Goal: Task Accomplishment & Management: Manage account settings

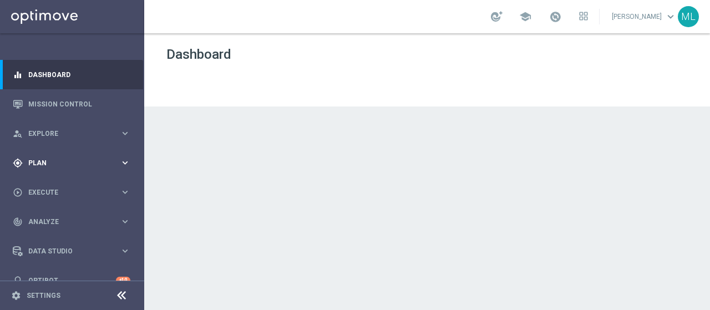
click at [42, 130] on span "Explore" at bounding box center [73, 133] width 91 height 7
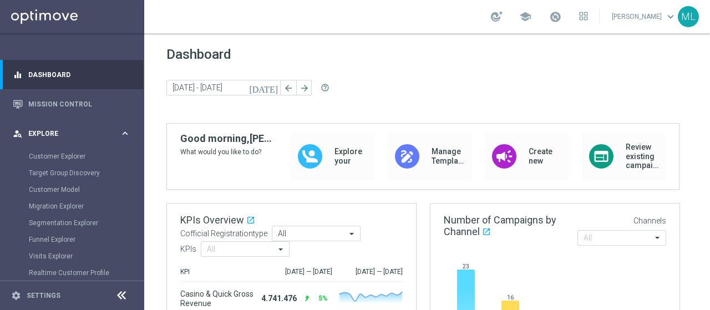
click at [43, 135] on span "Explore" at bounding box center [73, 133] width 91 height 7
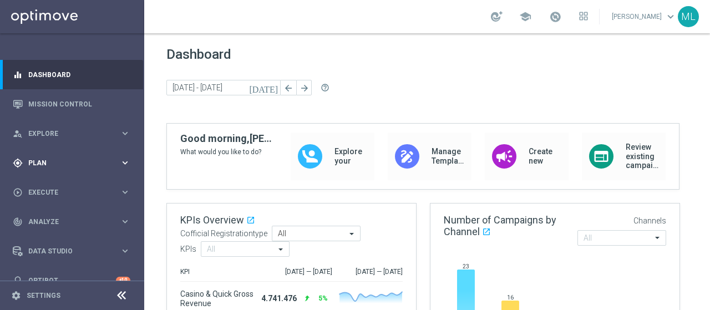
click at [38, 156] on div "gps_fixed Plan keyboard_arrow_right" at bounding box center [71, 162] width 143 height 29
click at [44, 237] on link "Streams" at bounding box center [72, 235] width 86 height 9
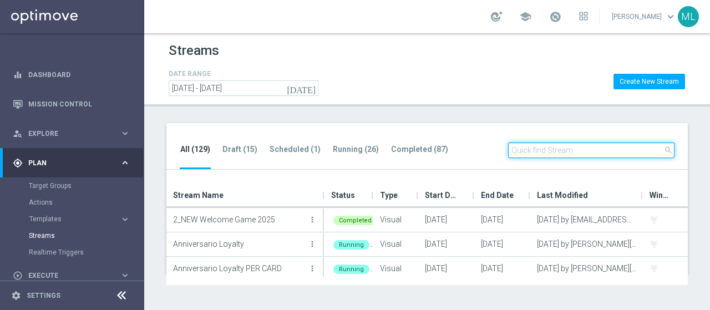
click at [576, 150] on input "text" at bounding box center [591, 150] width 166 height 16
type input "star"
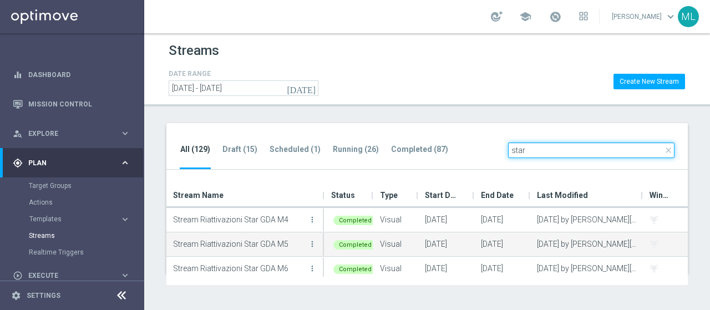
scroll to position [77, 0]
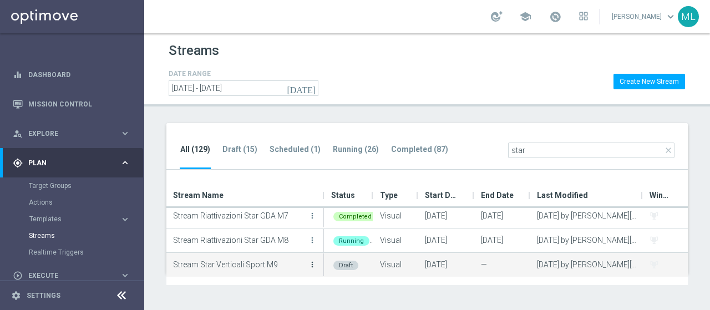
click at [310, 263] on icon "more_vert" at bounding box center [312, 264] width 9 height 9
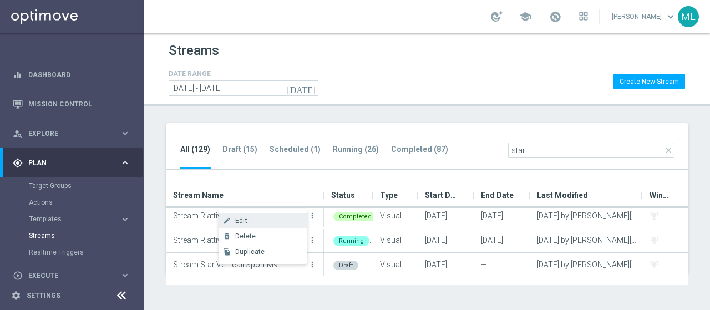
click at [245, 218] on span "Edit" at bounding box center [241, 221] width 12 height 8
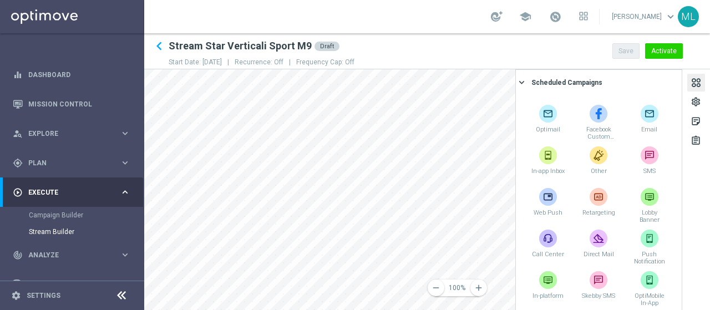
click at [693, 88] on div at bounding box center [696, 84] width 12 height 15
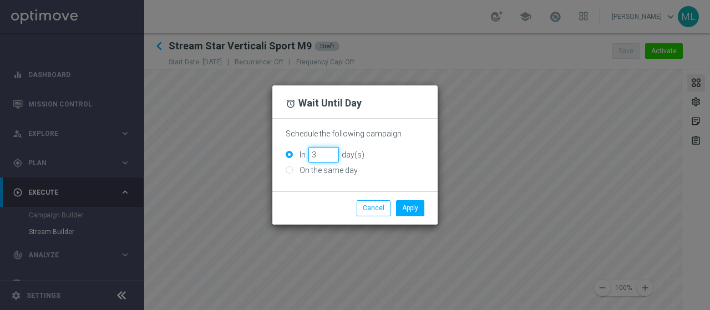
type input "3"
click at [329, 157] on input "3" at bounding box center [323, 155] width 30 height 16
click at [407, 208] on button "Apply" at bounding box center [410, 208] width 28 height 16
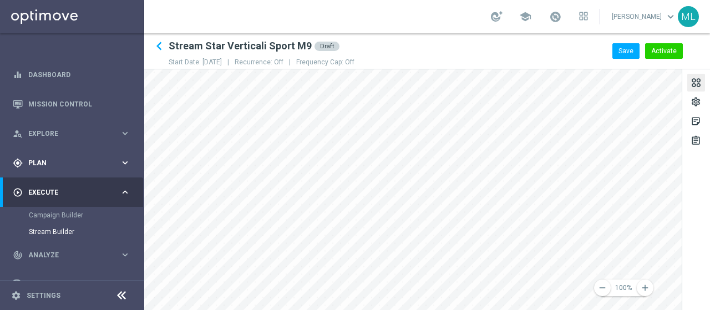
click at [41, 165] on span "Plan" at bounding box center [73, 163] width 91 height 7
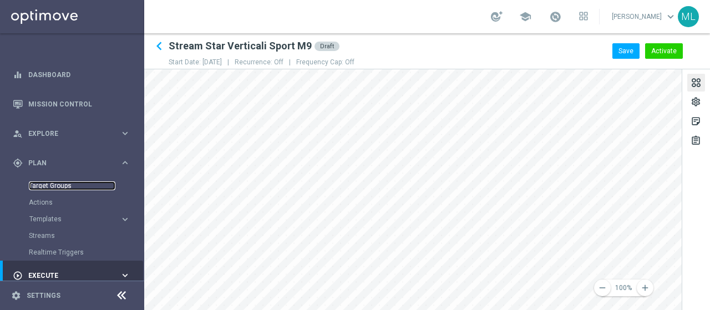
click at [48, 185] on link "Target Groups" at bounding box center [72, 185] width 86 height 9
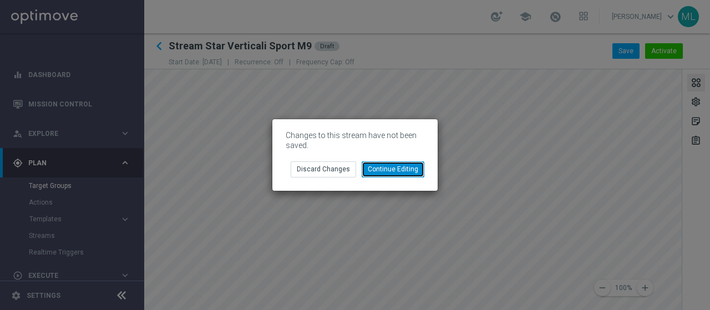
click at [393, 168] on button "Continue Editing" at bounding box center [392, 169] width 63 height 16
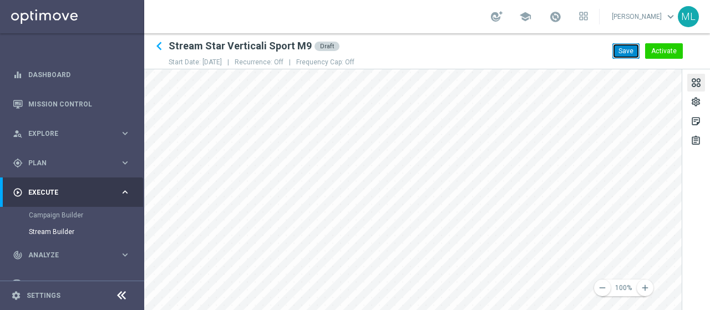
click at [631, 55] on button "Save" at bounding box center [625, 51] width 27 height 16
click at [43, 193] on span "Execute" at bounding box center [73, 192] width 91 height 7
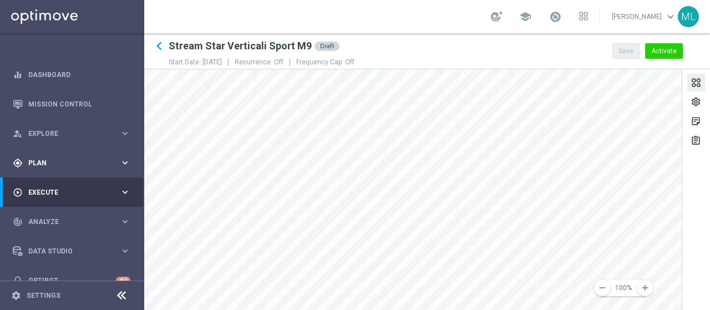
click at [40, 155] on div "gps_fixed Plan keyboard_arrow_right" at bounding box center [71, 162] width 143 height 29
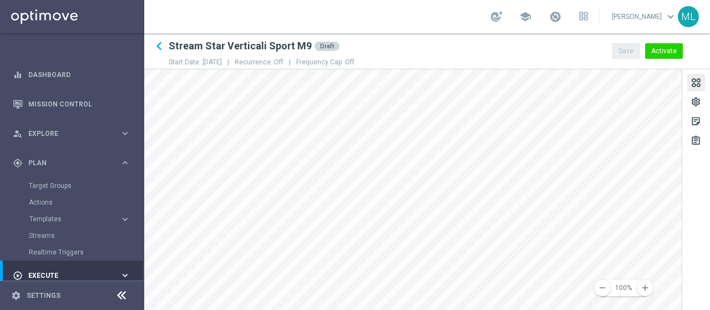
click at [51, 181] on div "Target Groups" at bounding box center [86, 185] width 114 height 17
click at [51, 185] on link "Target Groups" at bounding box center [72, 185] width 86 height 9
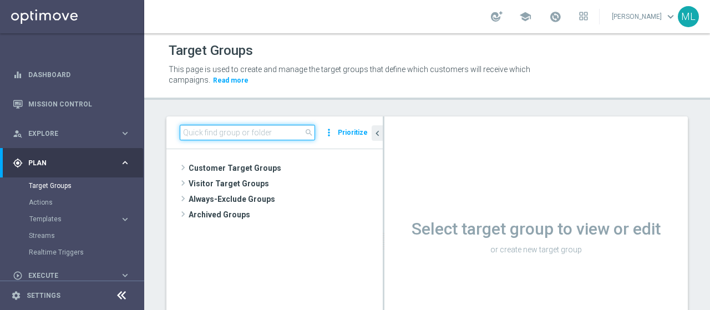
click at [252, 131] on input at bounding box center [247, 133] width 135 height 16
paste input "Inattivi 14gg GDA (Solo Profilati)"
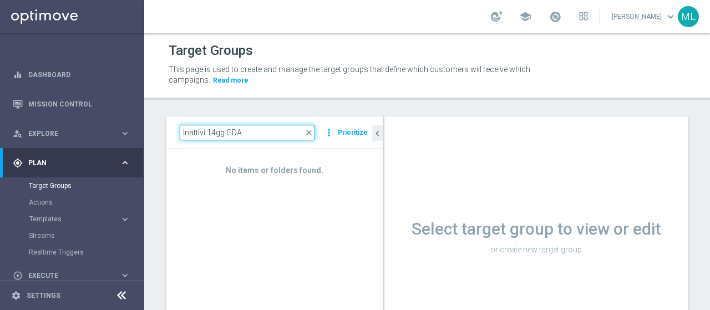
type input "Inattivi 14gg GDA"
drag, startPoint x: 247, startPoint y: 131, endPoint x: 172, endPoint y: 127, distance: 75.5
click at [172, 128] on div "Inattivi 14gg GDA close more_vert Prioritize" at bounding box center [274, 132] width 216 height 33
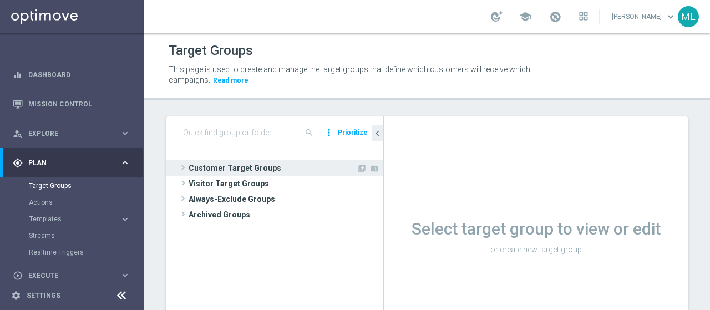
click at [182, 167] on span at bounding box center [182, 167] width 11 height 13
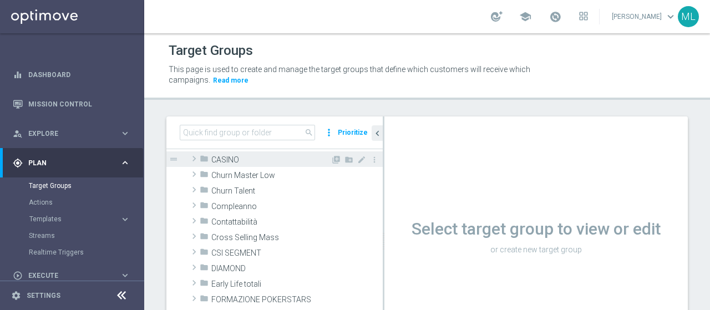
scroll to position [111, 0]
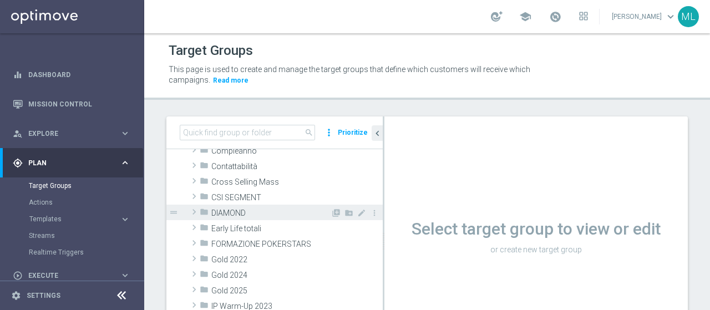
click at [194, 210] on span at bounding box center [193, 211] width 11 height 13
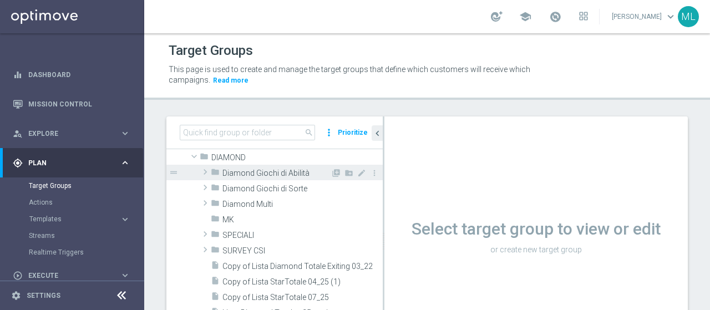
click at [205, 171] on span at bounding box center [205, 171] width 11 height 13
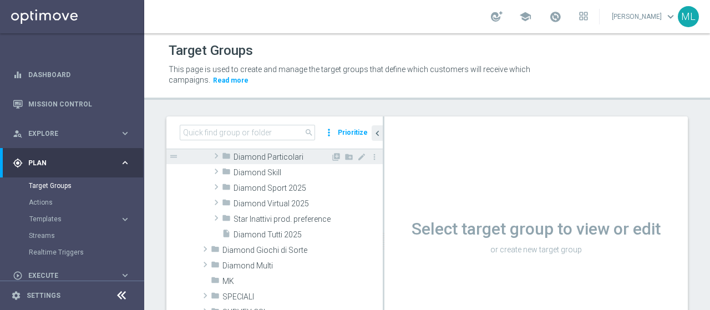
scroll to position [222, 0]
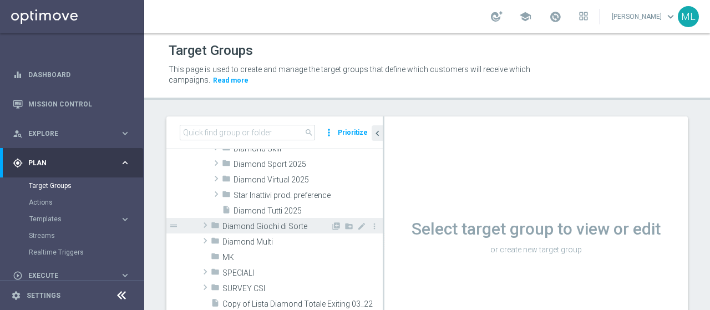
click at [206, 224] on span at bounding box center [205, 224] width 11 height 13
click at [206, 224] on span at bounding box center [204, 225] width 13 height 11
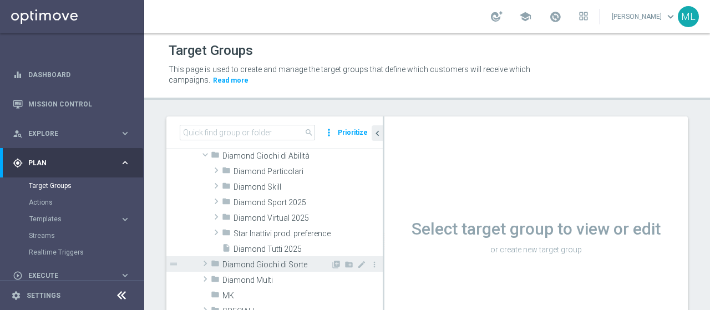
scroll to position [166, 0]
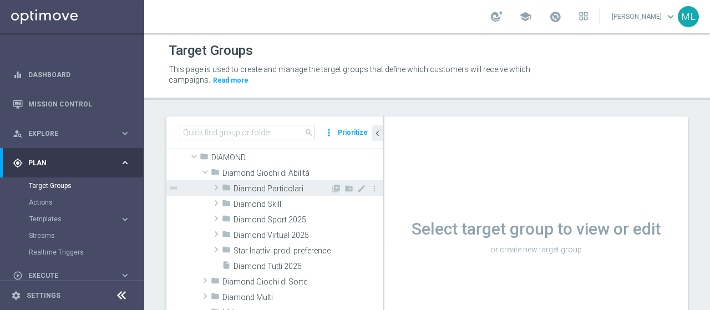
click at [220, 187] on span at bounding box center [216, 187] width 11 height 13
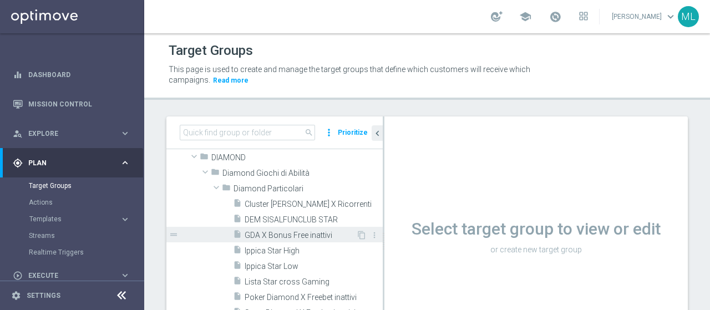
click at [282, 232] on span "GDA X Bonus Free inattivi" at bounding box center [299, 235] width 111 height 9
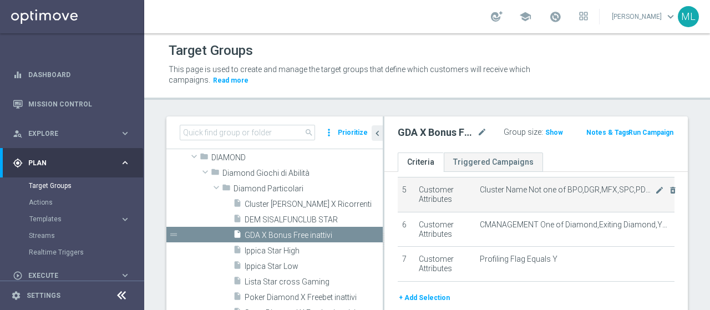
scroll to position [190, 0]
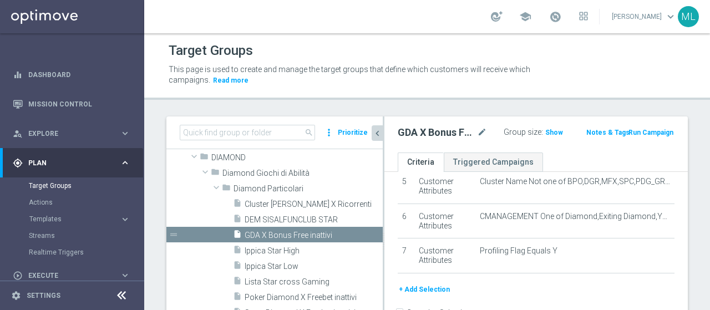
click at [379, 135] on icon "chevron_left" at bounding box center [377, 133] width 11 height 11
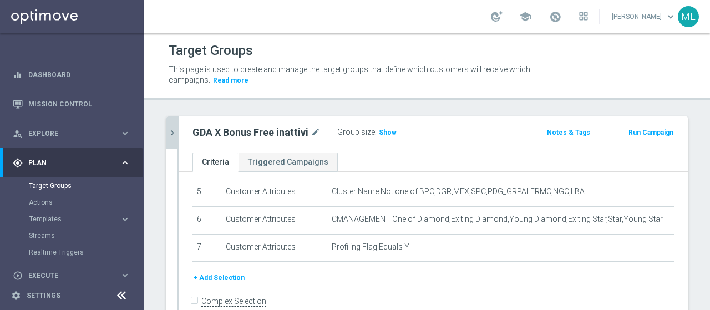
scroll to position [129, 0]
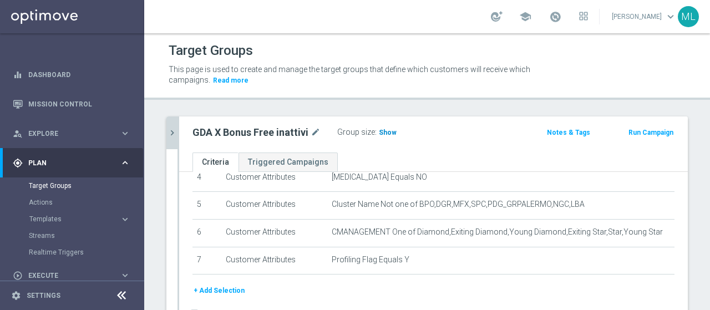
click at [379, 132] on span "Show" at bounding box center [388, 133] width 18 height 8
click at [217, 286] on button "+ Add Selection" at bounding box center [218, 290] width 53 height 12
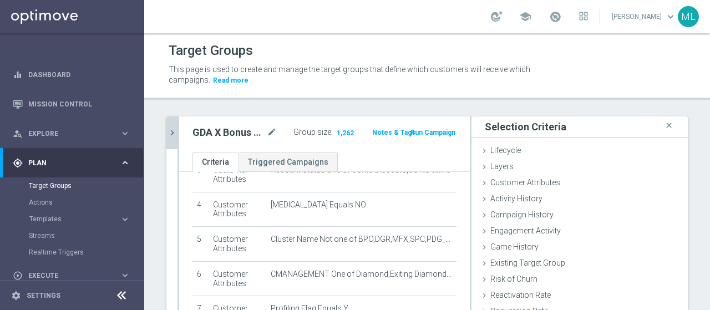
scroll to position [142, 0]
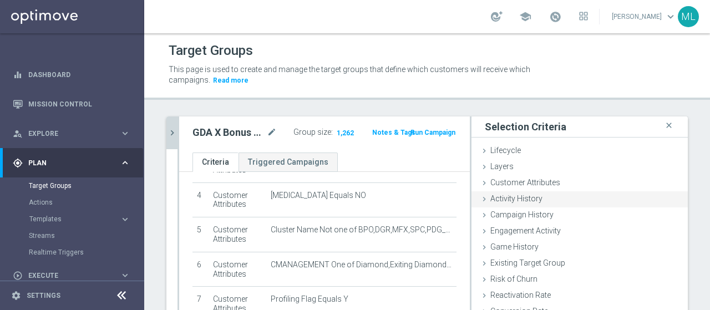
click at [480, 200] on icon at bounding box center [484, 199] width 9 height 9
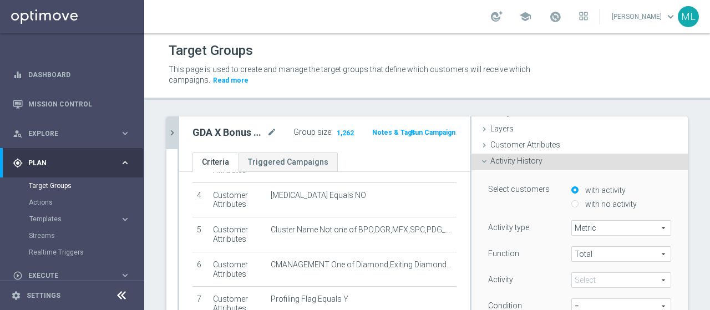
scroll to position [55, 0]
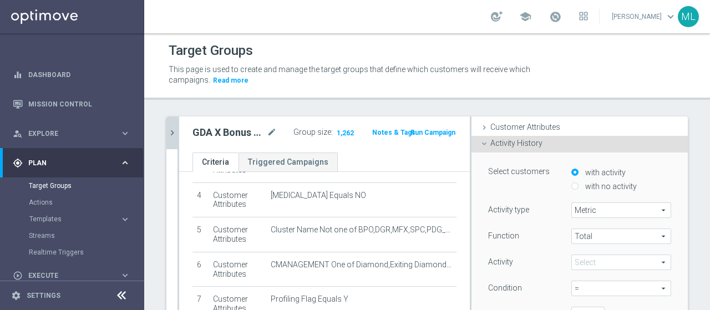
click at [594, 260] on span at bounding box center [621, 262] width 99 height 14
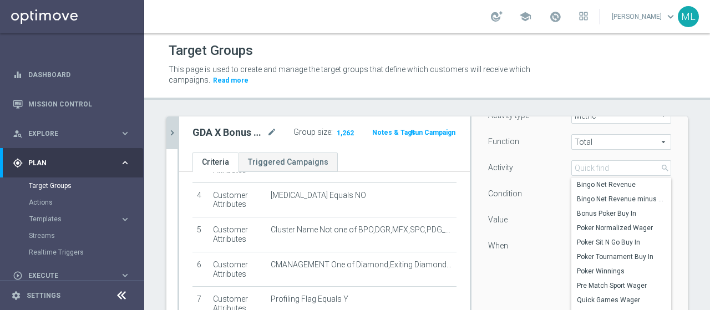
scroll to position [166, 0]
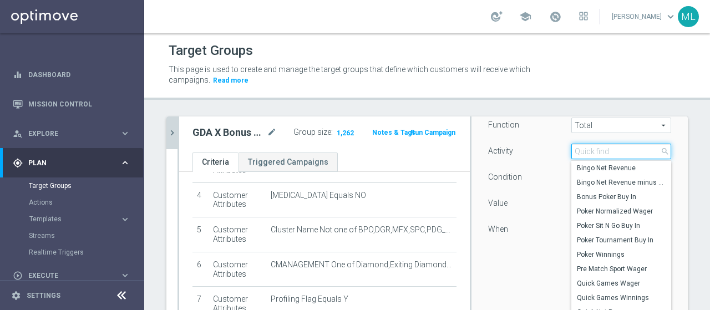
click at [574, 155] on input "search" at bounding box center [621, 152] width 100 height 16
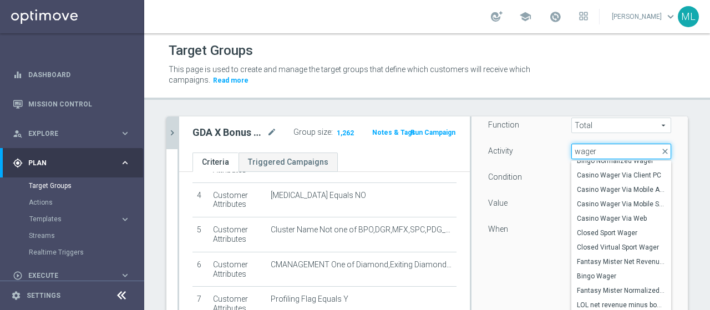
scroll to position [587, 0]
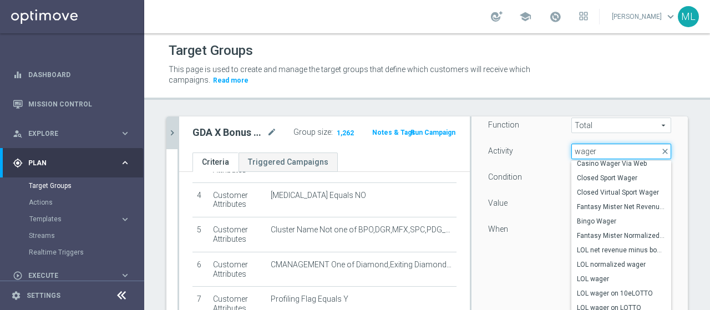
drag, startPoint x: 595, startPoint y: 151, endPoint x: 562, endPoint y: 147, distance: 34.1
click at [571, 147] on input "wager" at bounding box center [621, 152] width 100 height 16
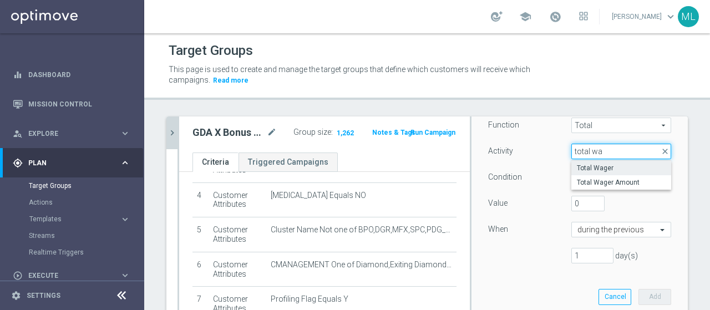
type input "total wa"
click at [590, 164] on span "Total Wager" at bounding box center [621, 168] width 89 height 9
type input "Total Wager"
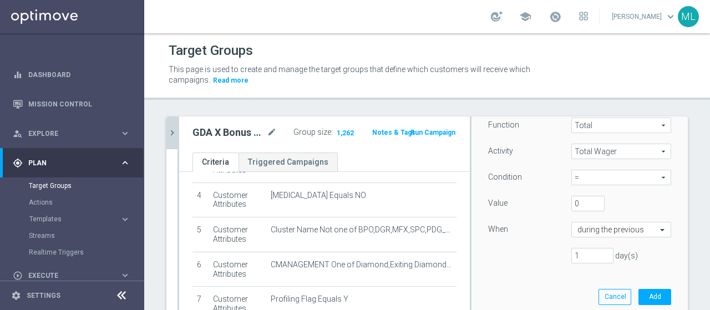
click at [577, 178] on span "=" at bounding box center [621, 177] width 99 height 14
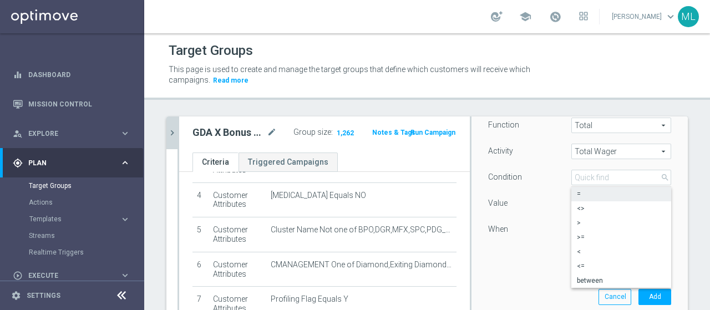
click at [599, 150] on span "Total Wager" at bounding box center [621, 151] width 99 height 14
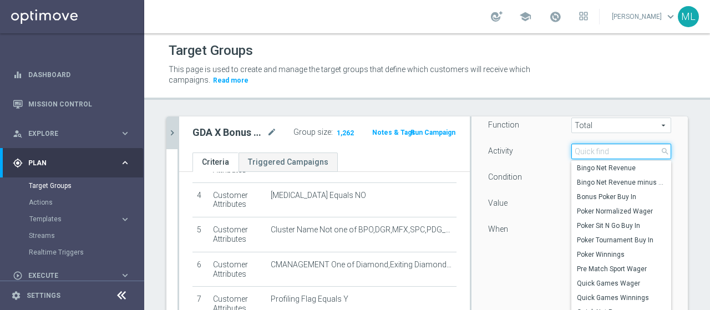
click at [599, 150] on input "search" at bounding box center [621, 152] width 100 height 16
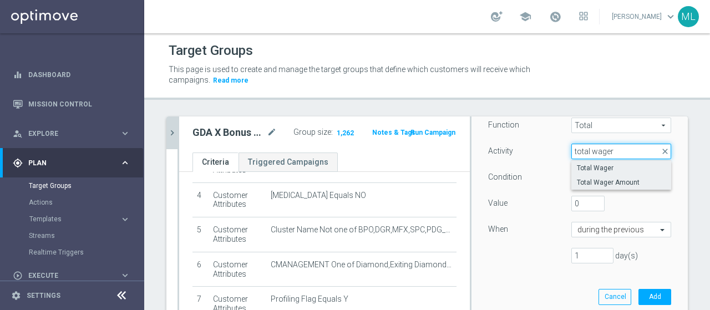
type input "total wager"
click at [636, 179] on span "Total Wager Amount" at bounding box center [621, 182] width 89 height 9
type input "Total Wager Amount"
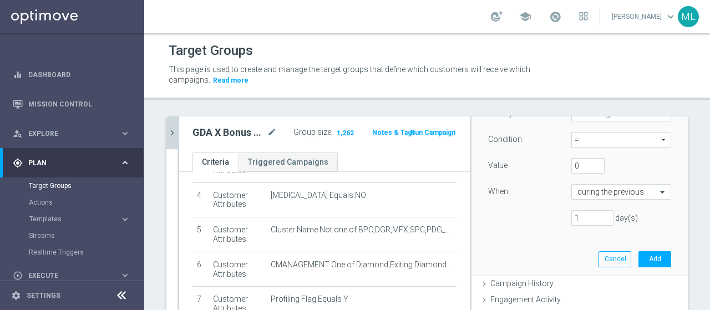
scroll to position [222, 0]
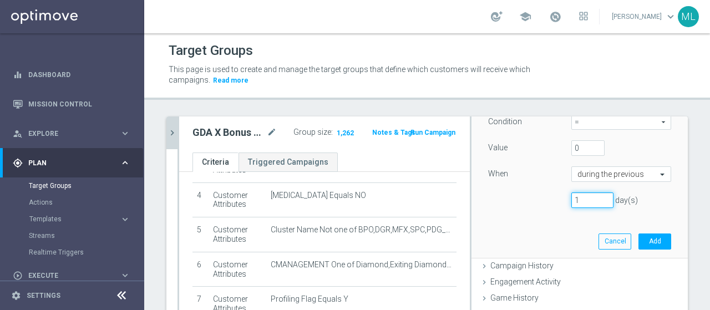
drag, startPoint x: 574, startPoint y: 200, endPoint x: 561, endPoint y: 200, distance: 13.3
click at [571, 200] on input "1" at bounding box center [592, 200] width 42 height 16
type input "14"
click at [638, 240] on button "Add" at bounding box center [654, 241] width 33 height 16
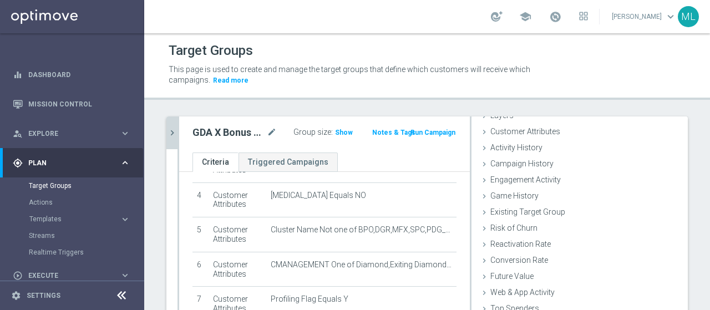
scroll to position [51, 0]
click at [480, 149] on icon at bounding box center [484, 148] width 9 height 9
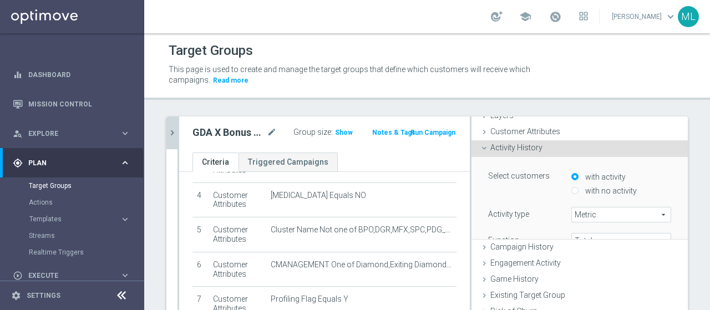
scroll to position [89, 0]
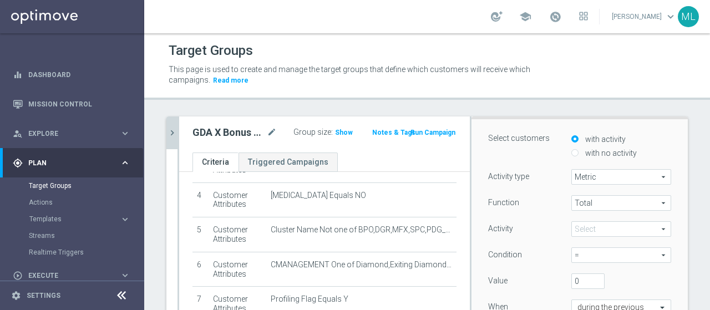
click at [571, 150] on input "with no activity" at bounding box center [574, 152] width 7 height 7
radio input "true"
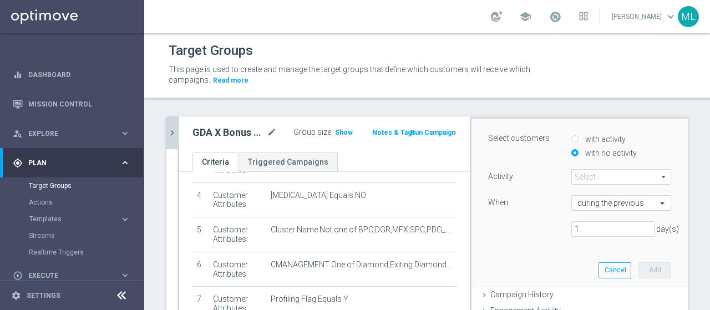
click at [596, 180] on span at bounding box center [621, 177] width 99 height 14
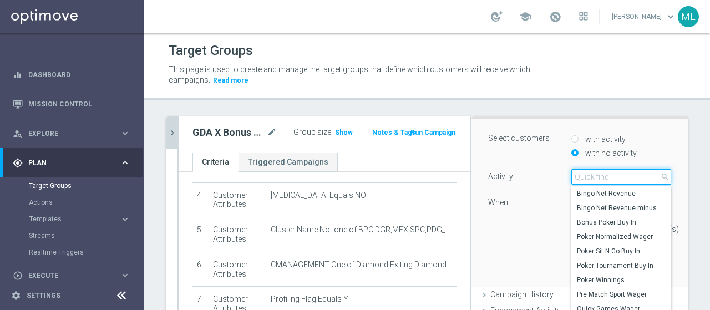
click at [596, 180] on input "search" at bounding box center [621, 177] width 100 height 16
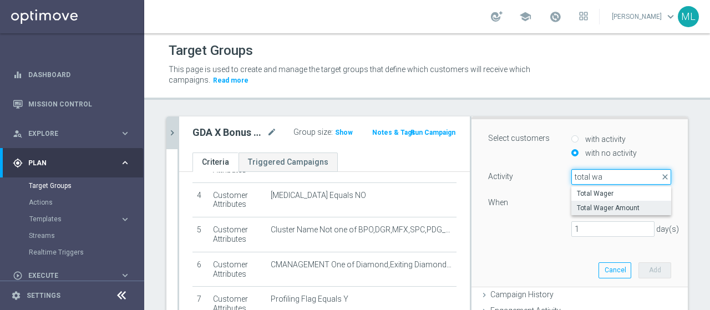
type input "total wa"
click at [588, 207] on span "Total Wager Amount" at bounding box center [621, 207] width 89 height 9
type input "Total Wager Amount"
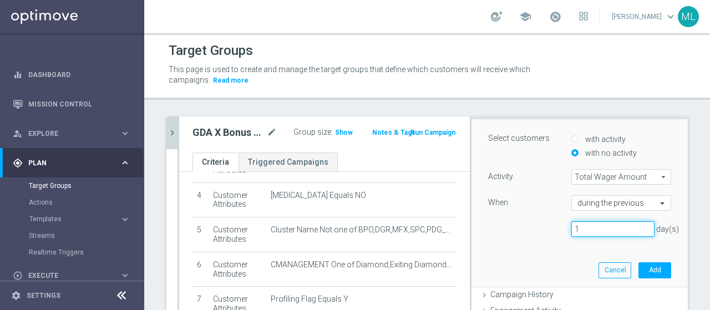
drag, startPoint x: 564, startPoint y: 228, endPoint x: 553, endPoint y: 230, distance: 11.7
click at [563, 230] on div "1 day(s)" at bounding box center [613, 229] width 100 height 16
type input "14"
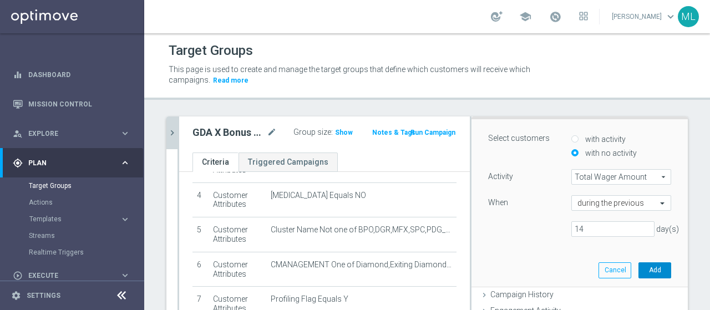
click at [638, 272] on button "Add" at bounding box center [654, 270] width 33 height 16
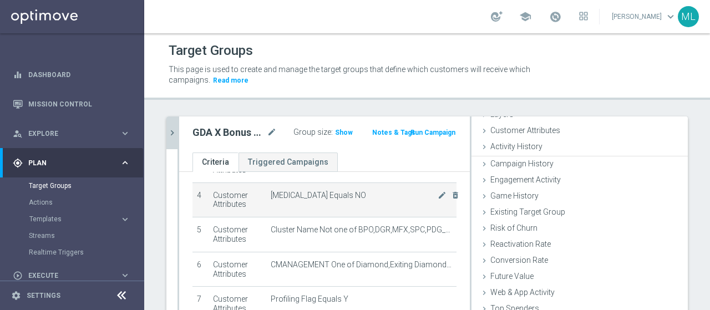
scroll to position [51, 0]
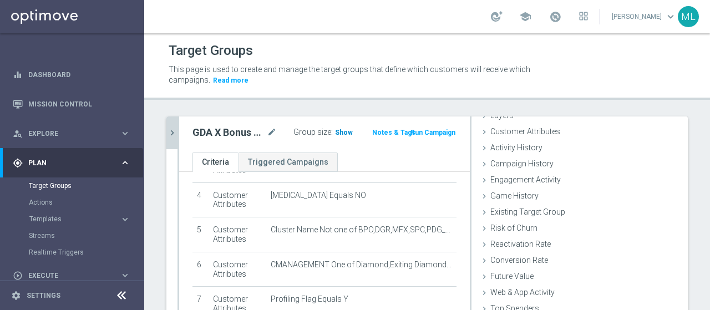
click at [341, 130] on span "Show" at bounding box center [344, 133] width 18 height 8
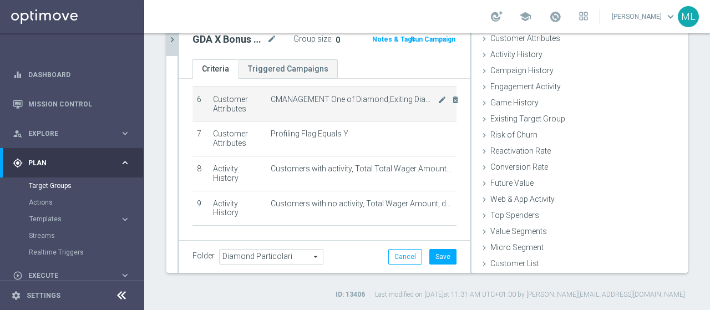
scroll to position [248, 0]
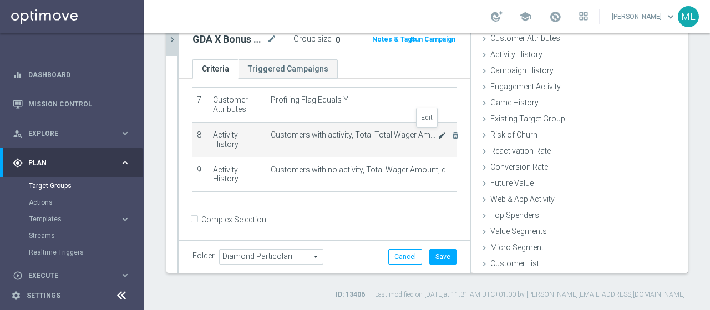
click at [437, 131] on icon "mode_edit" at bounding box center [441, 135] width 9 height 9
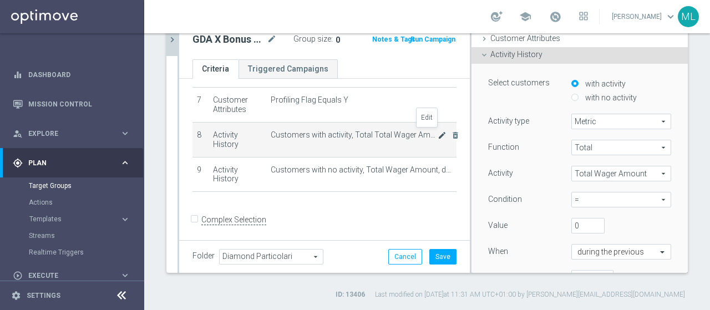
scroll to position [89, 0]
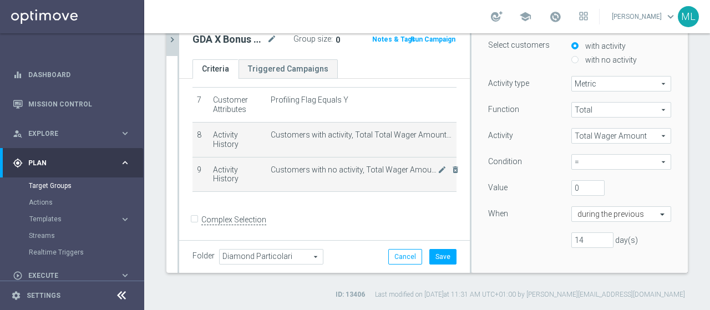
click at [343, 174] on td "Customers with no activity, Total Wager Amount, during the previous 14 days mod…" at bounding box center [361, 174] width 190 height 35
click at [348, 172] on td "Customers with no activity, Total Wager Amount, during the previous 14 days mod…" at bounding box center [361, 174] width 190 height 35
click at [365, 170] on span "Customers with no activity, Total Wager Amount, during the previous 14 days" at bounding box center [354, 169] width 167 height 9
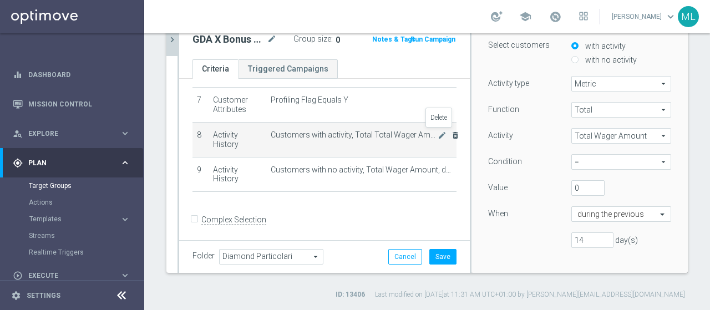
click at [451, 131] on icon "delete_forever" at bounding box center [455, 135] width 9 height 9
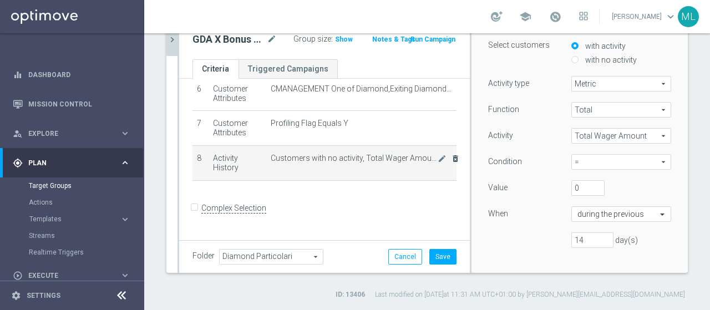
scroll to position [213, 0]
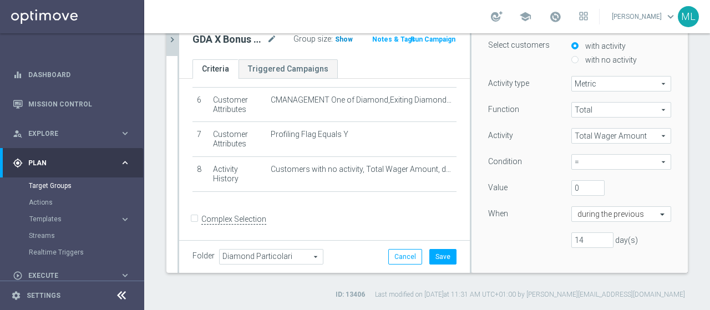
click at [335, 36] on span "Show" at bounding box center [344, 39] width 18 height 8
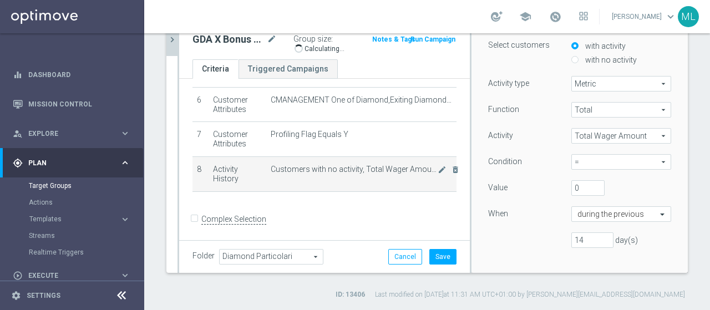
click at [374, 175] on td "Customers with no activity, Total Wager Amount, during the previous 14 days mod…" at bounding box center [361, 173] width 190 height 35
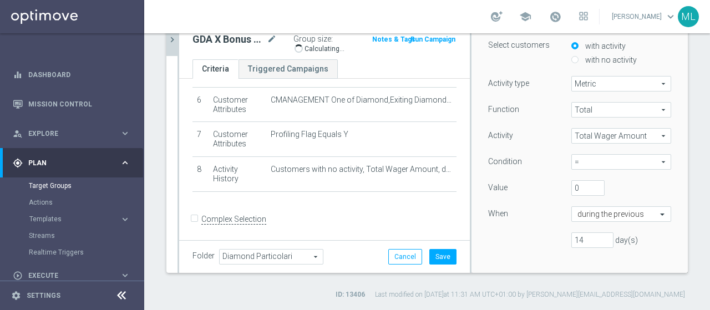
click at [325, 217] on form "Complex Selection Invalid Expression" at bounding box center [324, 231] width 264 height 41
click at [357, 197] on div "# Selection Type Criteria delete_forever 1 Customer Attributes First Product Pr…" at bounding box center [324, 40] width 281 height 323
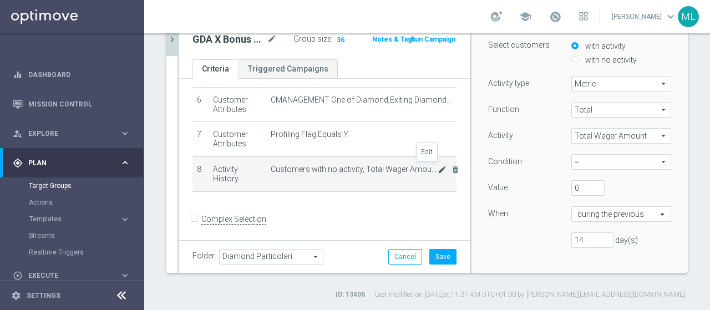
click at [437, 167] on icon "mode_edit" at bounding box center [441, 169] width 9 height 9
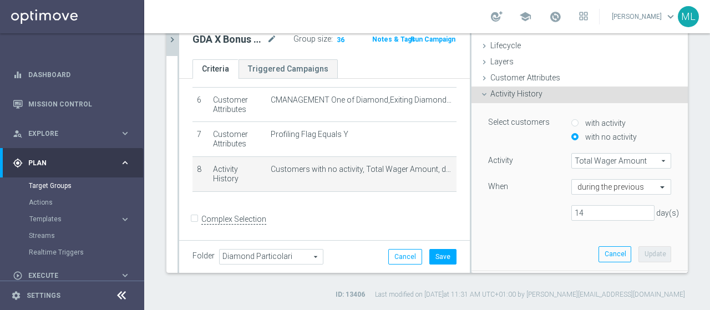
scroll to position [0, 0]
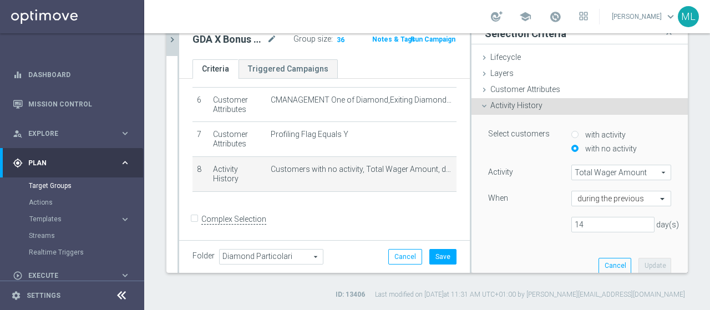
click at [571, 131] on input "with activity" at bounding box center [574, 134] width 7 height 7
radio input "true"
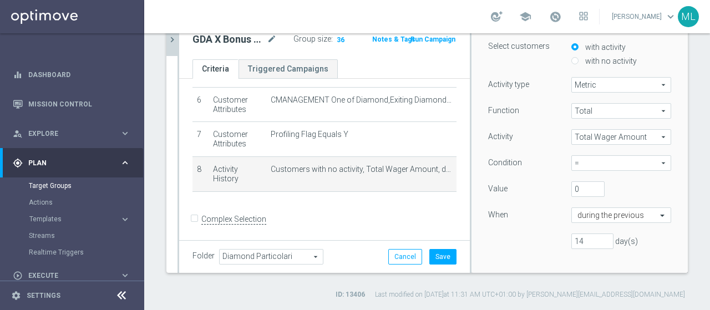
scroll to position [111, 0]
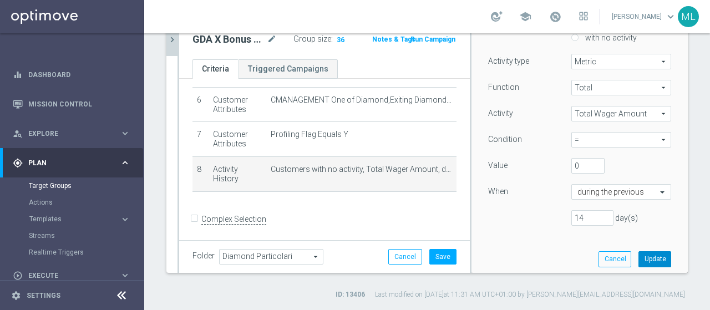
click at [641, 259] on button "Update" at bounding box center [654, 259] width 33 height 16
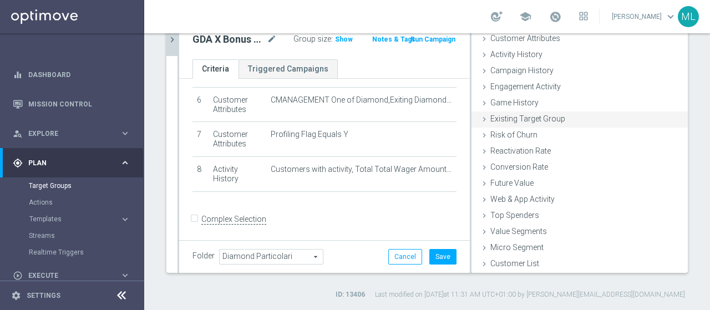
scroll to position [0, 0]
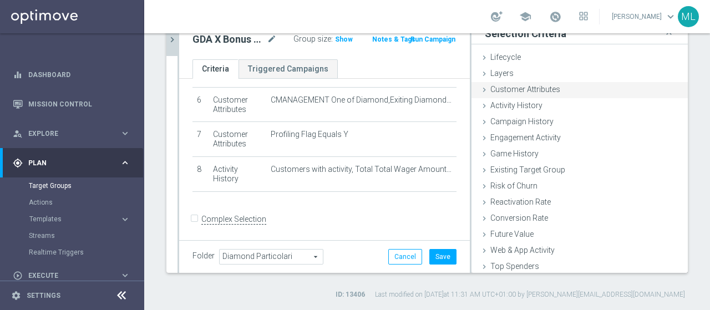
click at [480, 85] on icon at bounding box center [484, 89] width 9 height 9
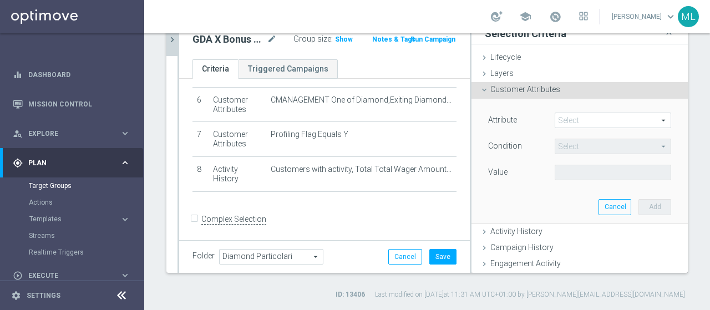
click at [480, 85] on icon at bounding box center [484, 89] width 9 height 9
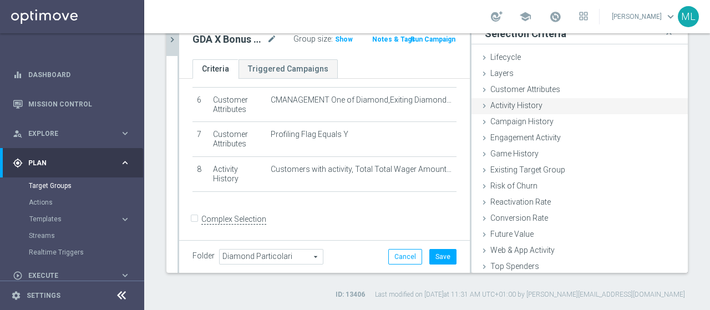
click at [480, 104] on icon at bounding box center [484, 105] width 9 height 9
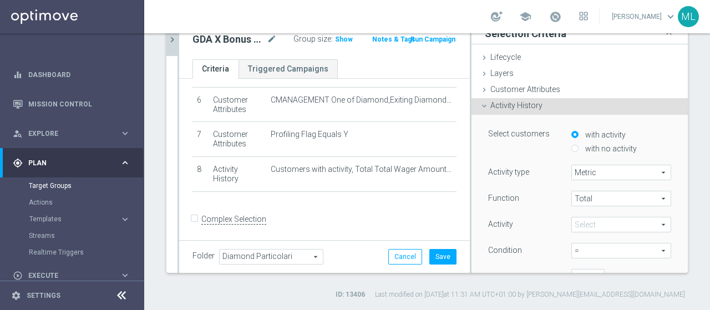
click at [571, 147] on input "with no activity" at bounding box center [574, 148] width 7 height 7
radio input "true"
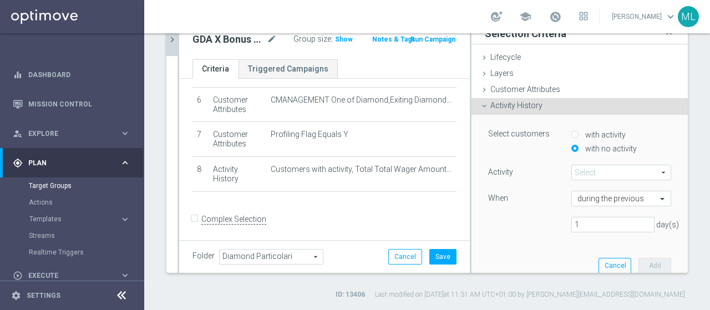
click at [589, 171] on span at bounding box center [621, 172] width 99 height 14
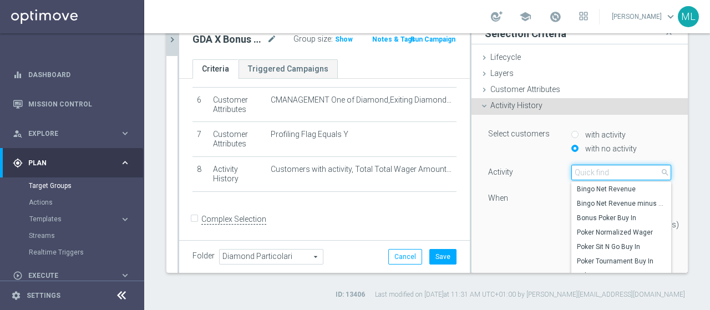
click at [589, 171] on input "search" at bounding box center [621, 173] width 100 height 16
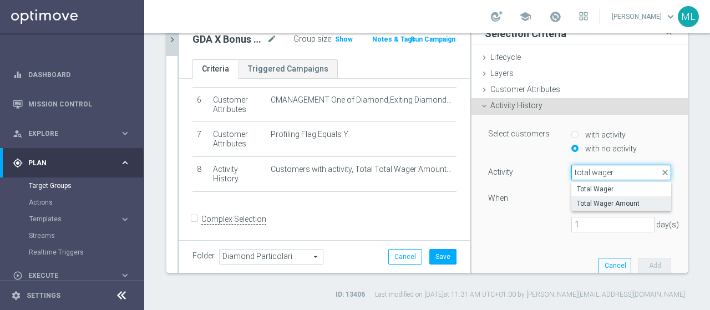
type input "total wager"
click at [589, 205] on span "Total Wager Amount" at bounding box center [621, 203] width 89 height 9
type input "Total Wager Amount"
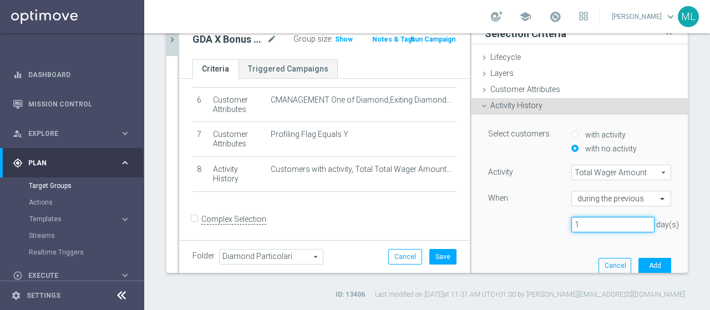
drag, startPoint x: 568, startPoint y: 219, endPoint x: 542, endPoint y: 224, distance: 26.5
click at [542, 224] on div "1 day(s)" at bounding box center [580, 225] width 200 height 16
type input "14"
click at [638, 260] on button "Add" at bounding box center [654, 266] width 33 height 16
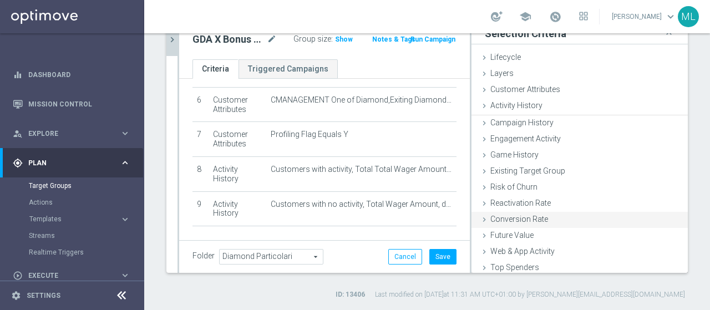
scroll to position [248, 0]
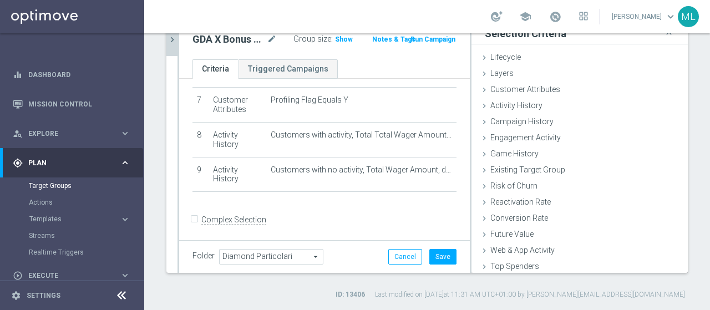
click at [194, 213] on input "Complex Selection" at bounding box center [195, 221] width 7 height 16
checkbox input "true"
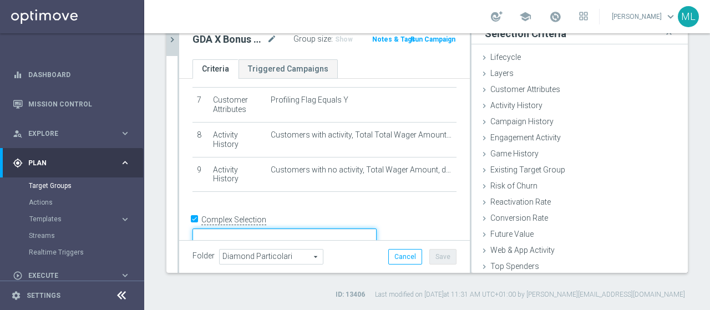
click at [300, 228] on textarea at bounding box center [284, 237] width 184 height 19
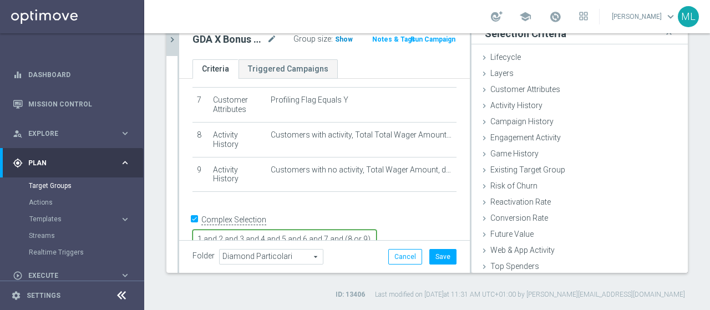
type textarea "1 and 2 and 3 and 4 and 5 and 6 and 7 and (8 or 9)"
click at [337, 39] on span "Show" at bounding box center [344, 39] width 18 height 8
click at [436, 255] on button "Save" at bounding box center [442, 257] width 27 height 16
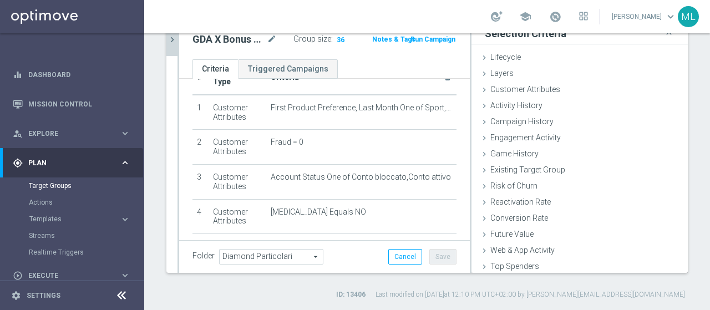
scroll to position [0, 0]
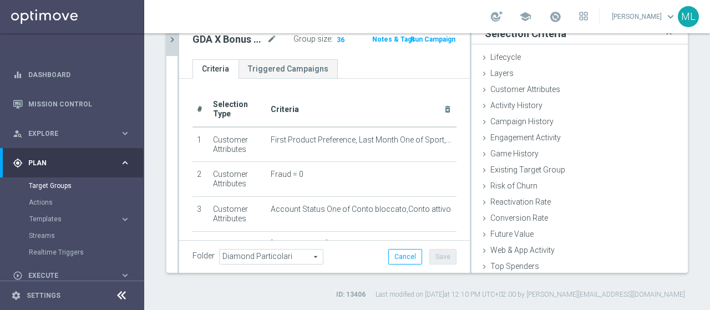
click at [361, 254] on div "Folder Diamond Particolari Diamond Particolari arrow_drop_down search Cancel Sa…" at bounding box center [324, 257] width 264 height 16
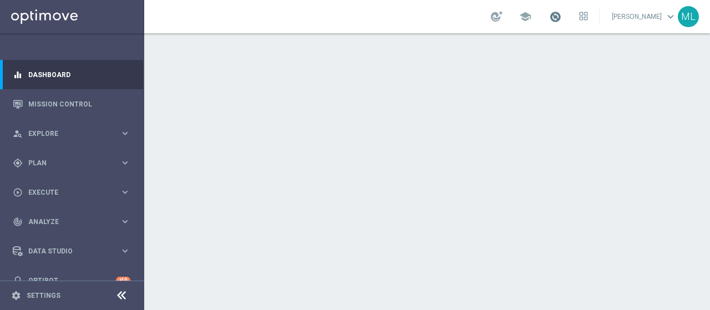
click at [549, 18] on span at bounding box center [555, 17] width 12 height 12
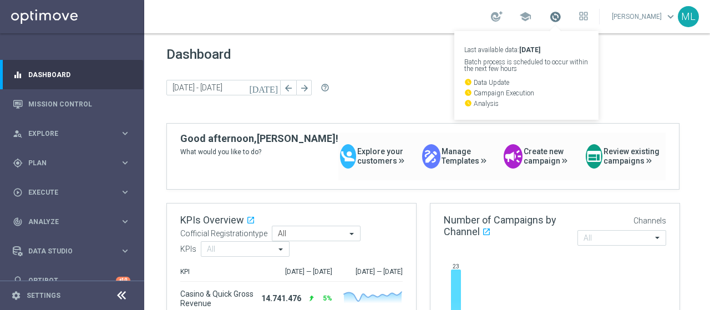
click at [549, 18] on span at bounding box center [555, 17] width 12 height 12
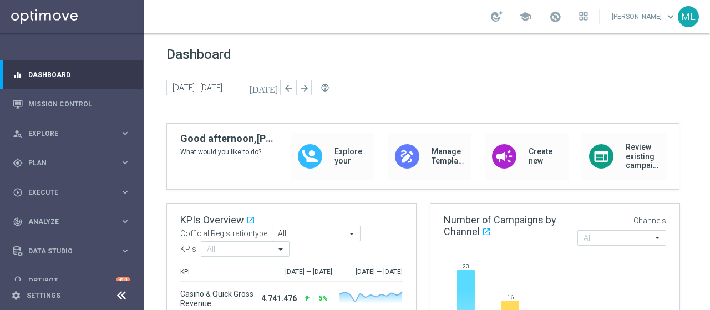
click at [406, 80] on div "today 18 Aug 2025 - 18 Aug 2025 arrow_back arrow_forward help_outline" at bounding box center [426, 88] width 521 height 17
click at [548, 18] on link at bounding box center [555, 17] width 14 height 18
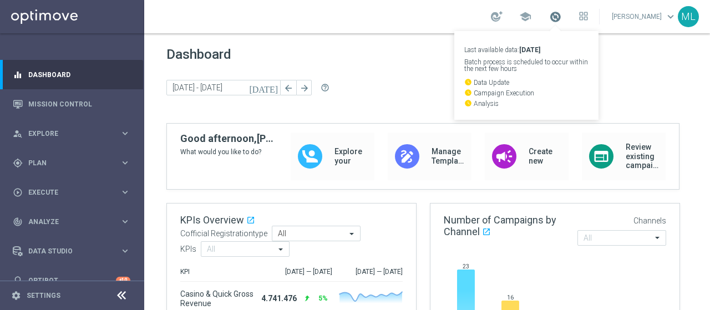
click at [549, 18] on span at bounding box center [555, 17] width 12 height 12
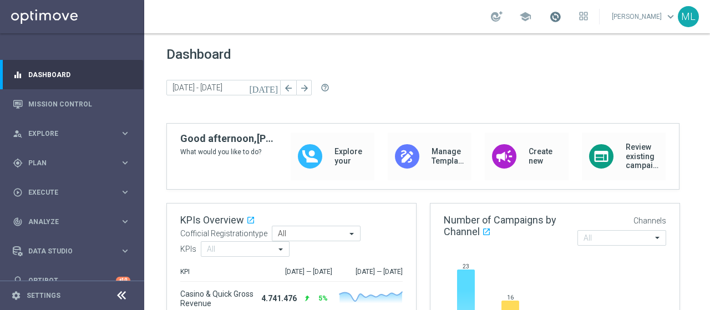
click at [549, 16] on span at bounding box center [555, 17] width 12 height 12
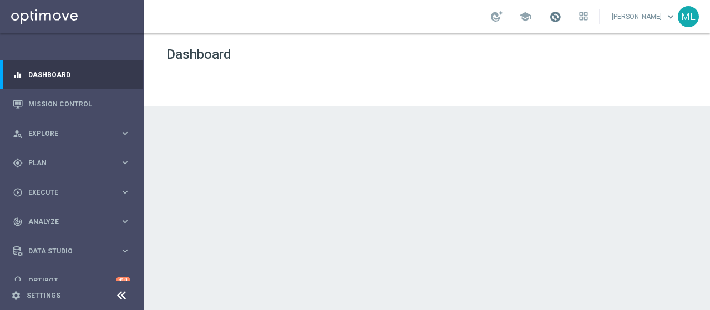
click at [549, 16] on span at bounding box center [555, 17] width 12 height 12
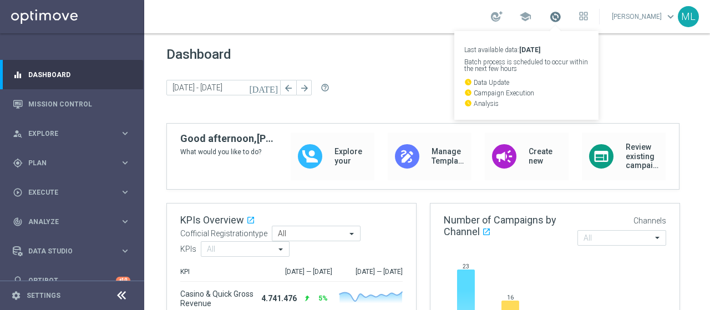
click at [549, 16] on span at bounding box center [555, 17] width 12 height 12
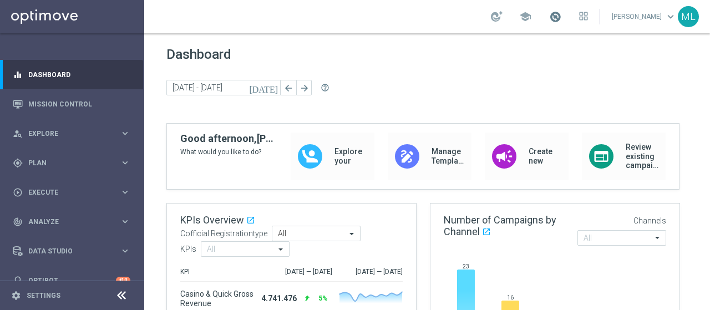
click at [549, 16] on span at bounding box center [555, 17] width 12 height 12
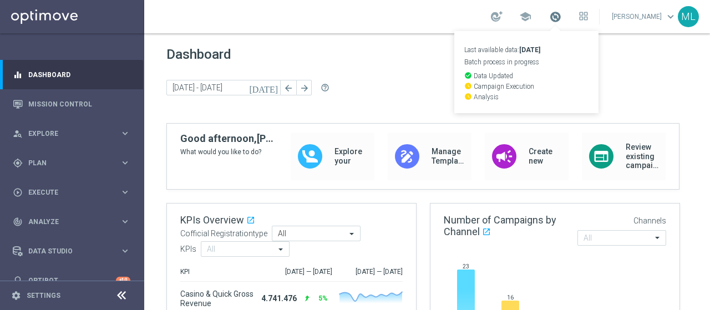
click at [549, 18] on span at bounding box center [555, 17] width 12 height 12
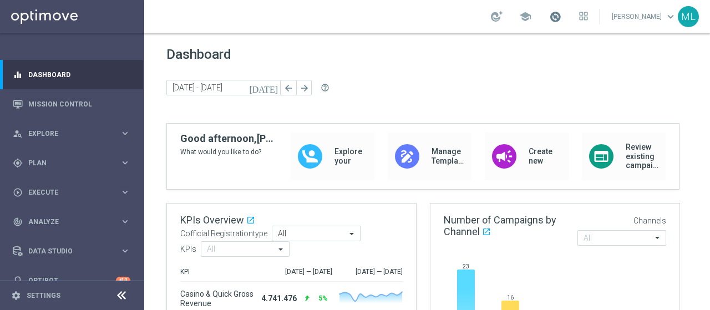
click at [549, 18] on span at bounding box center [555, 17] width 12 height 12
click at [549, 15] on span at bounding box center [555, 17] width 12 height 12
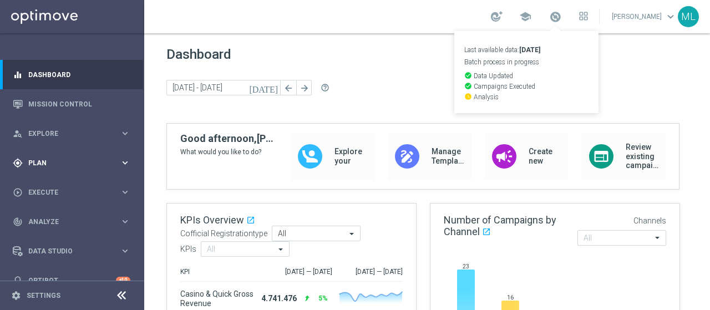
click at [40, 161] on span "Plan" at bounding box center [73, 163] width 91 height 7
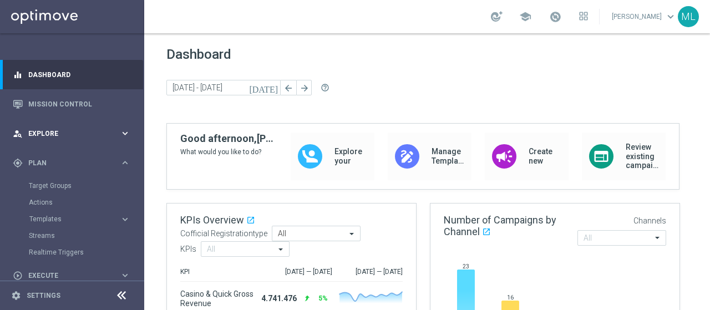
click at [41, 133] on span "Explore" at bounding box center [73, 133] width 91 height 7
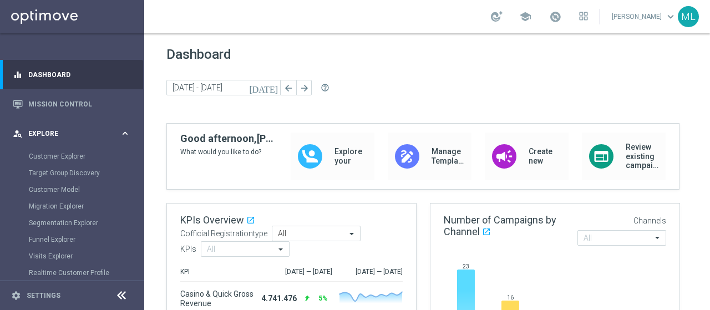
click at [39, 134] on span "Explore" at bounding box center [73, 133] width 91 height 7
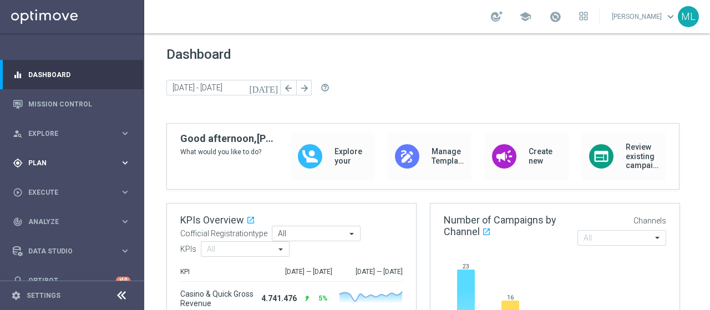
click at [40, 161] on span "Plan" at bounding box center [73, 163] width 91 height 7
click at [47, 189] on link "Target Groups" at bounding box center [72, 185] width 86 height 9
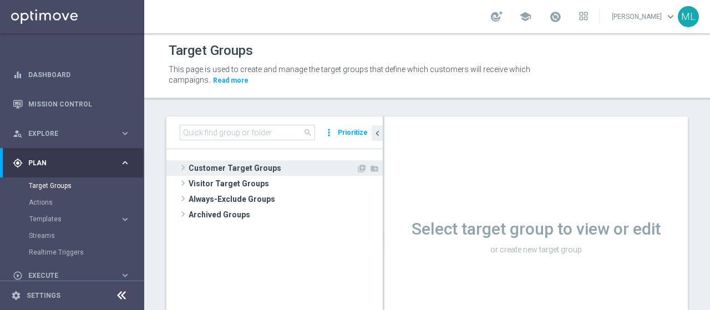
click at [183, 165] on span at bounding box center [182, 167] width 11 height 13
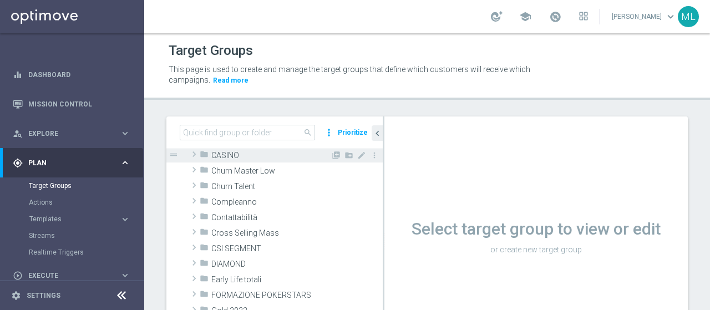
scroll to position [111, 0]
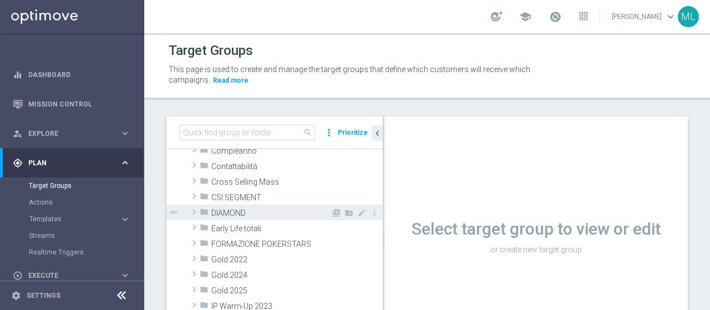
click at [193, 212] on span at bounding box center [193, 211] width 11 height 13
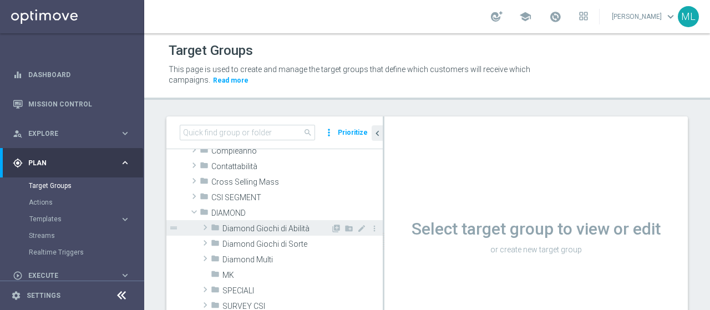
click at [205, 225] on span at bounding box center [205, 227] width 11 height 13
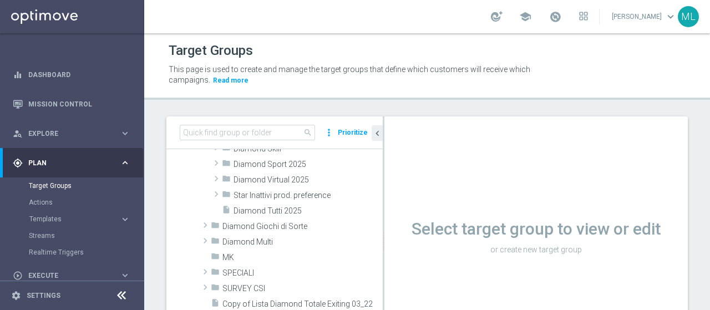
scroll to position [166, 0]
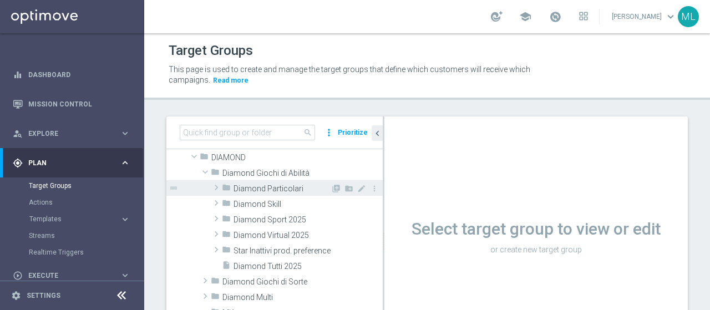
click at [216, 185] on span at bounding box center [216, 187] width 11 height 13
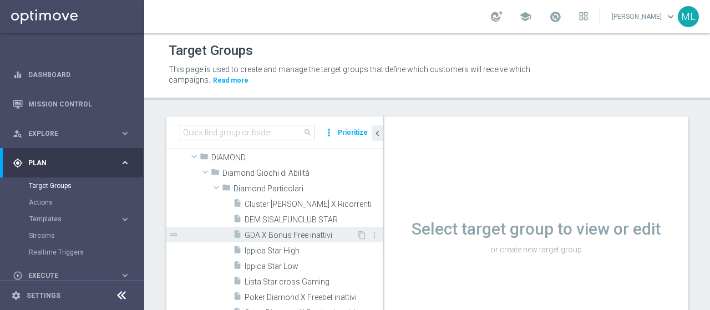
click at [297, 238] on span "GDA X Bonus Free inattivi" at bounding box center [299, 235] width 111 height 9
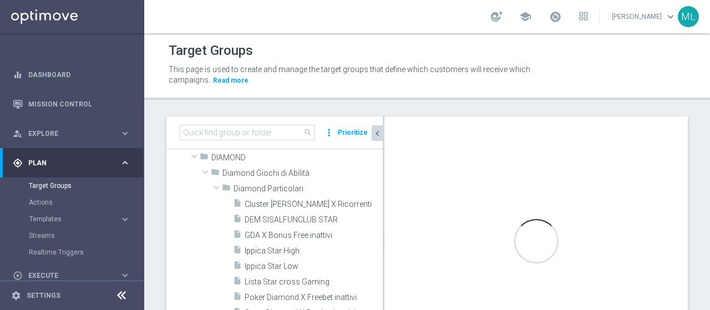
click at [376, 131] on icon "chevron_left" at bounding box center [377, 133] width 11 height 11
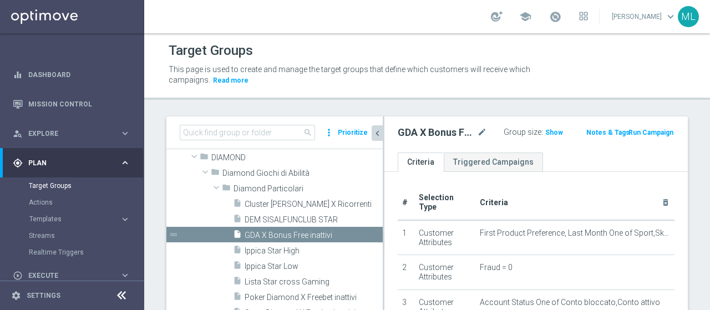
click at [376, 133] on icon "chevron_left" at bounding box center [377, 133] width 11 height 11
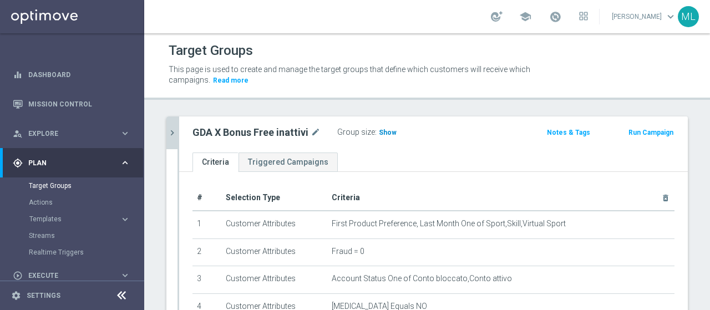
click at [388, 135] on span "Show" at bounding box center [388, 133] width 18 height 8
click at [380, 131] on span "32" at bounding box center [384, 134] width 10 height 11
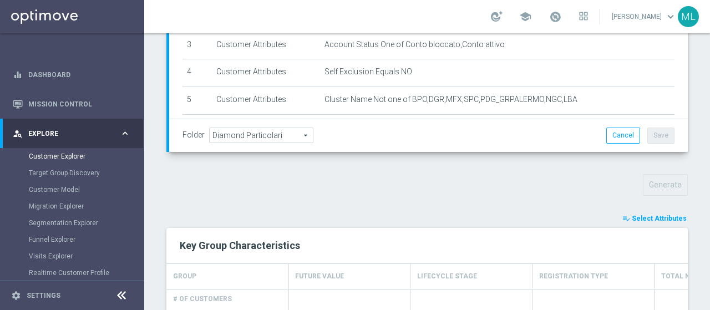
scroll to position [338, 0]
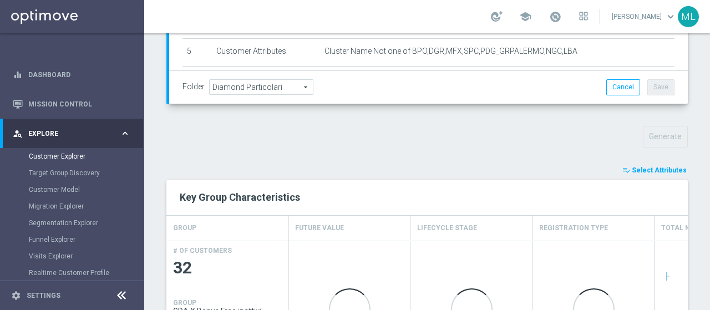
click at [660, 166] on span "Select Attributes" at bounding box center [658, 170] width 55 height 8
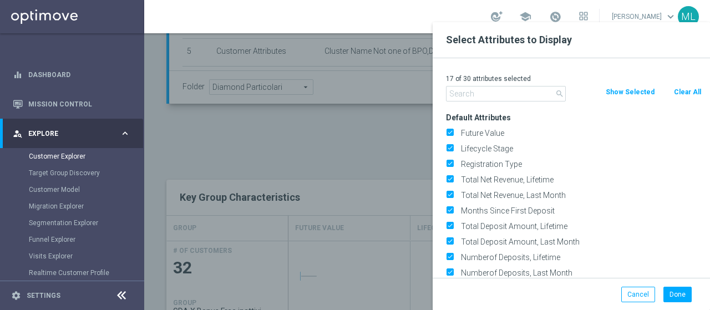
click at [470, 95] on input "text" at bounding box center [506, 94] width 120 height 16
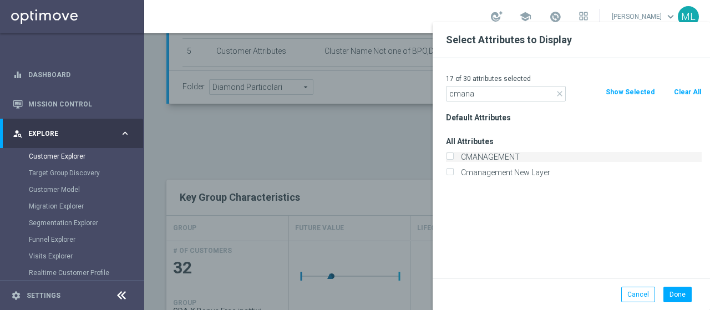
type input "cmana"
click at [450, 155] on input "CMANAGEMENT" at bounding box center [449, 158] width 7 height 7
checkbox input "true"
drag, startPoint x: 480, startPoint y: 95, endPoint x: 429, endPoint y: 95, distance: 51.0
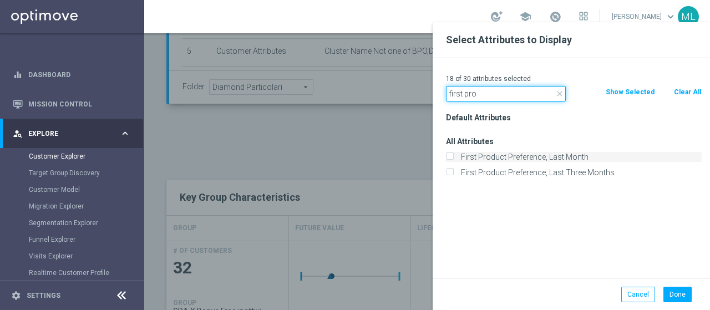
type input "first pro"
click at [450, 157] on input "First Product Preference, Last Month" at bounding box center [449, 158] width 7 height 7
checkbox input "true"
drag, startPoint x: 481, startPoint y: 96, endPoint x: 432, endPoint y: 102, distance: 49.1
click at [432, 102] on div "19 of 30 attributes selected close first pro Clear All Show Selected Default At…" at bounding box center [570, 168] width 277 height 220
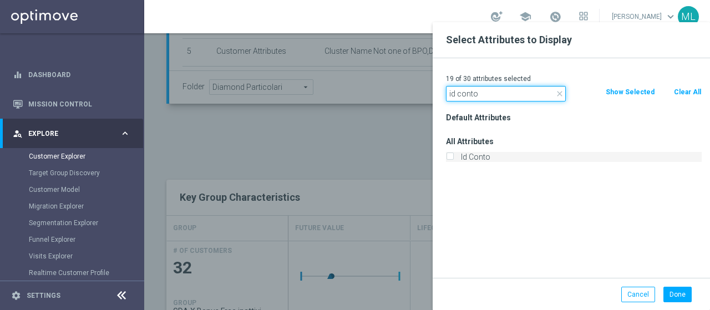
type input "id conto"
click at [448, 158] on input "Id Conto" at bounding box center [449, 158] width 7 height 7
checkbox input "true"
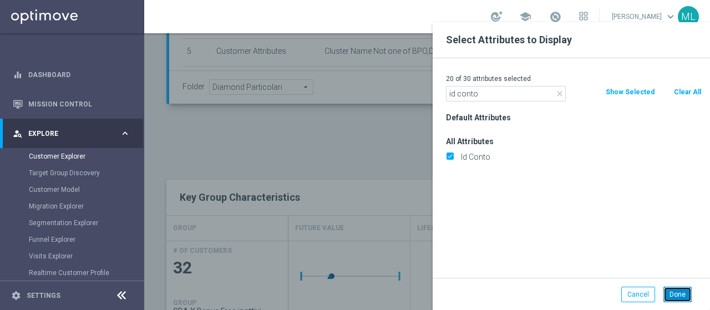
click at [677, 295] on button "Done" at bounding box center [677, 295] width 28 height 16
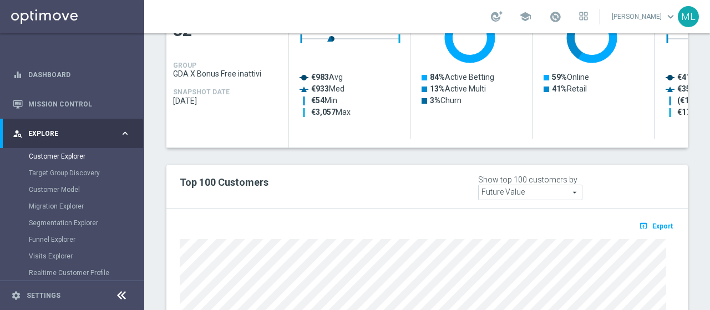
scroll to position [630, 0]
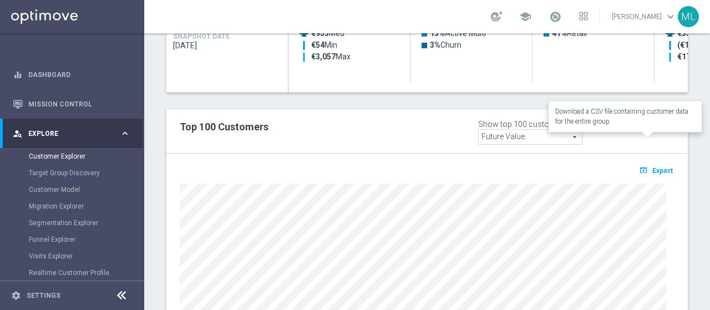
click at [654, 163] on button "open_in_browser Export" at bounding box center [655, 170] width 37 height 14
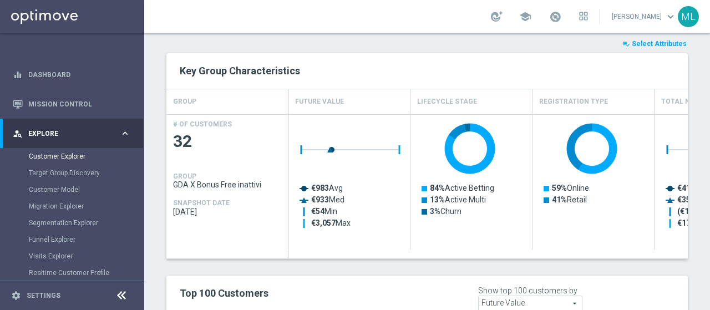
scroll to position [353, 0]
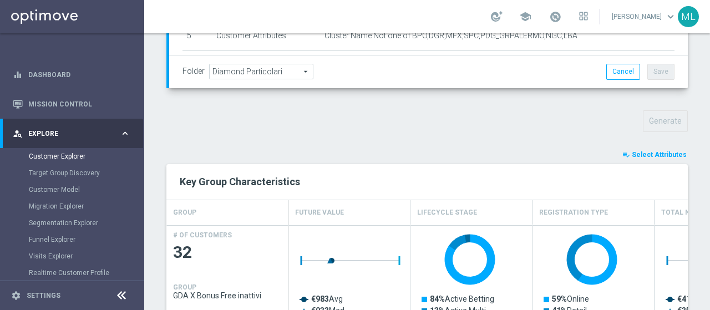
click at [654, 151] on span "Select Attributes" at bounding box center [658, 155] width 55 height 8
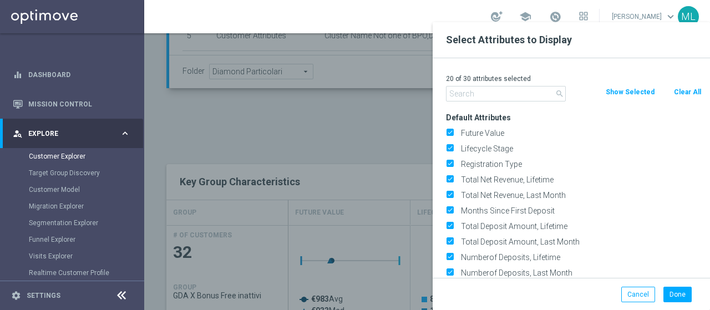
click at [463, 94] on input "text" at bounding box center [506, 94] width 120 height 16
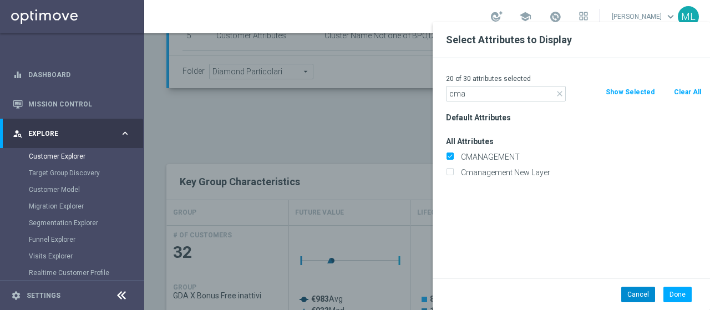
type input "cma"
click at [639, 297] on button "Cancel" at bounding box center [638, 295] width 34 height 16
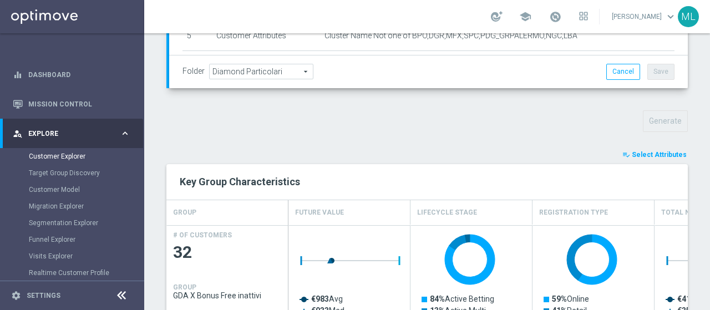
click at [689, 201] on div "TARGET GROUP GDA X Bonus Free inattivi GDA X Bonus Free inattivi arrow_drop_dow…" at bounding box center [426, 237] width 565 height 962
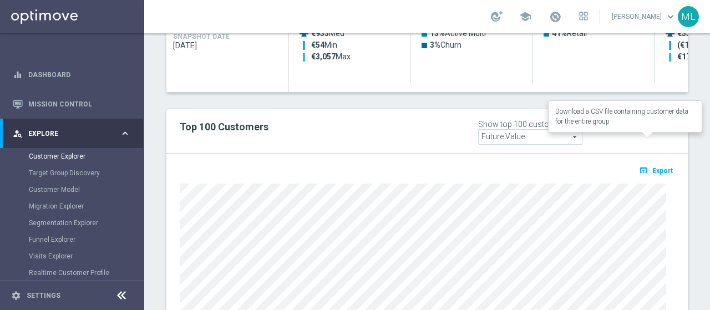
click at [652, 167] on span "Export" at bounding box center [662, 171] width 21 height 8
